Goal: Task Accomplishment & Management: Complete application form

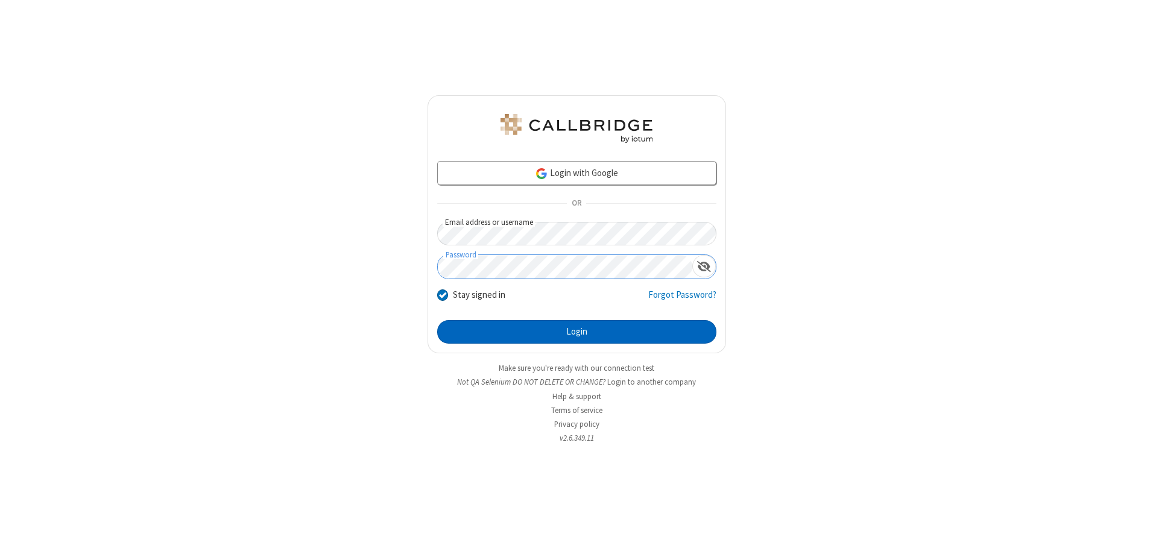
click at [577, 332] on button "Login" at bounding box center [576, 332] width 279 height 24
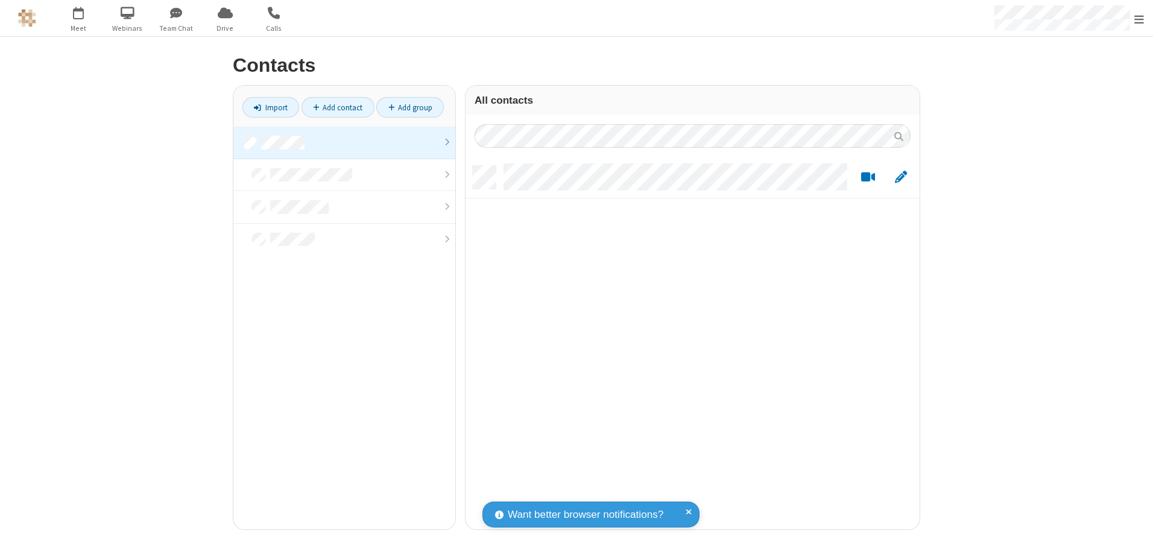
scroll to position [364, 445]
click at [344, 142] on link at bounding box center [344, 143] width 222 height 33
click at [338, 107] on link "Add contact" at bounding box center [338, 107] width 73 height 21
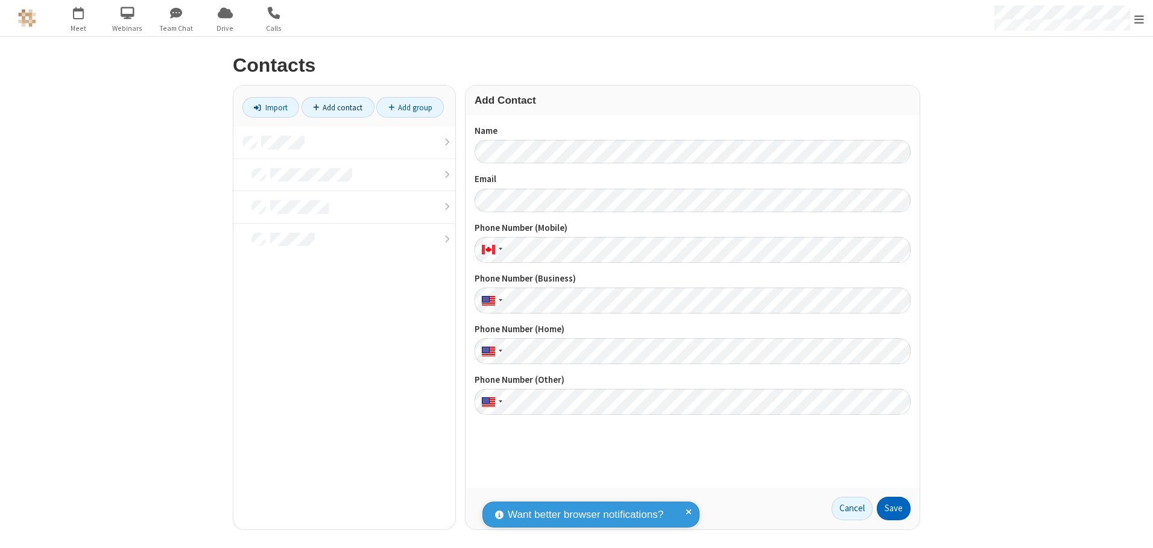
click at [894, 509] on button "Save" at bounding box center [894, 509] width 34 height 24
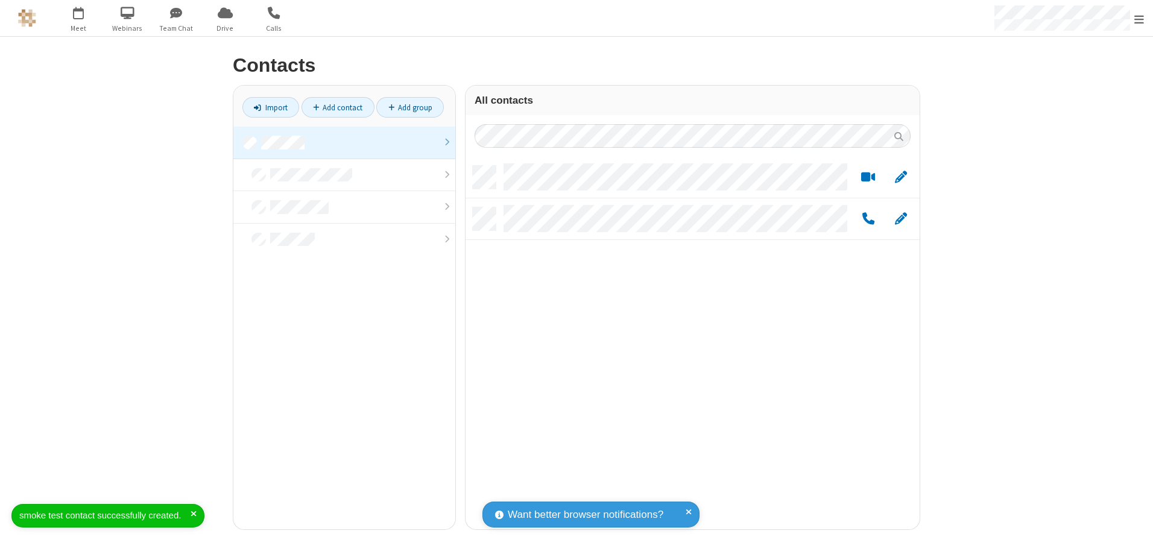
scroll to position [364, 445]
click at [338, 107] on link "Add contact" at bounding box center [338, 107] width 73 height 21
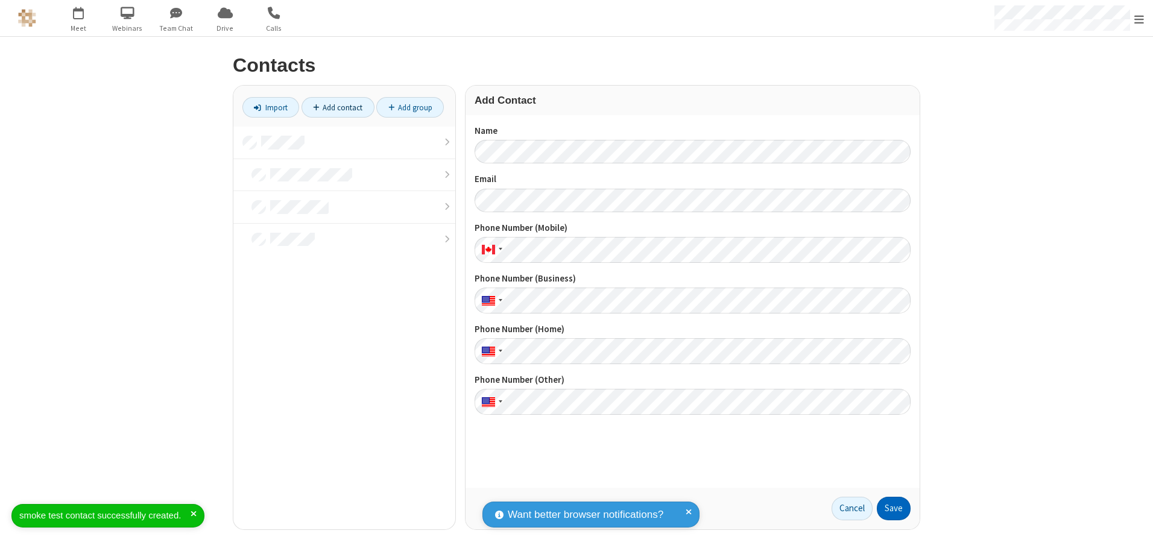
click at [894, 509] on button "Save" at bounding box center [894, 509] width 34 height 24
